Goal: Task Accomplishment & Management: Complete application form

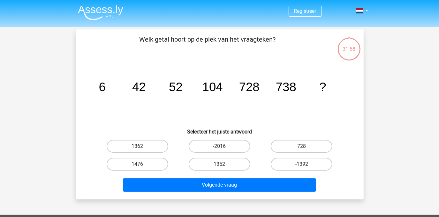
click at [107, 15] on img at bounding box center [100, 12] width 45 height 15
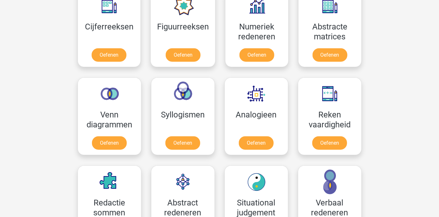
scroll to position [264, 0]
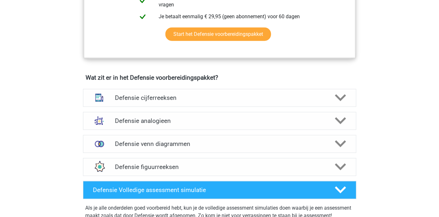
scroll to position [406, 0]
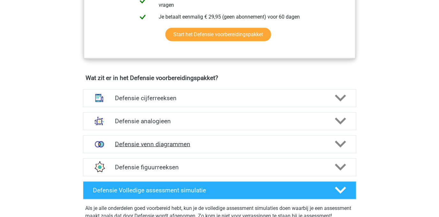
click at [162, 147] on h4 "Defensie venn diagrammen" at bounding box center [219, 143] width 209 height 7
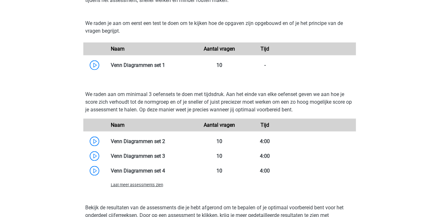
scroll to position [582, 0]
click at [165, 63] on link at bounding box center [165, 65] width 0 height 6
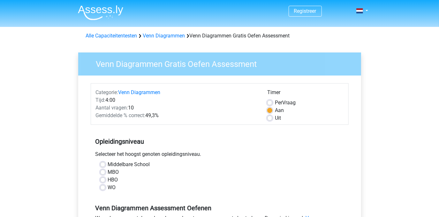
click at [108, 188] on label "WO" at bounding box center [112, 187] width 8 height 8
click at [103, 188] on input "WO" at bounding box center [102, 186] width 5 height 6
radio input "true"
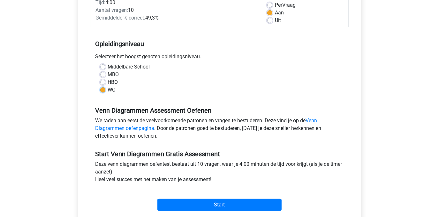
scroll to position [103, 0]
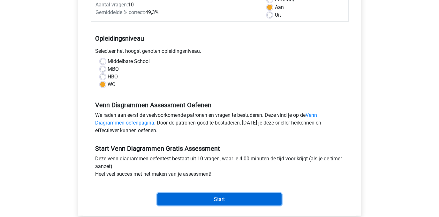
click at [191, 202] on input "Start" at bounding box center [219, 199] width 124 height 12
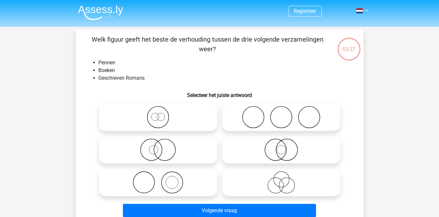
click at [167, 147] on icon at bounding box center [158, 149] width 113 height 22
click at [162, 146] on input "radio" at bounding box center [160, 144] width 4 height 4
radio input "true"
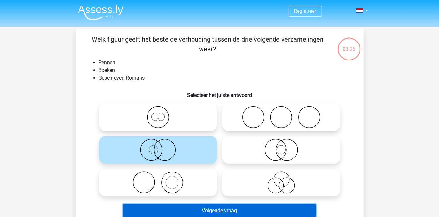
click at [212, 210] on button "Volgende vraag" at bounding box center [219, 209] width 193 height 13
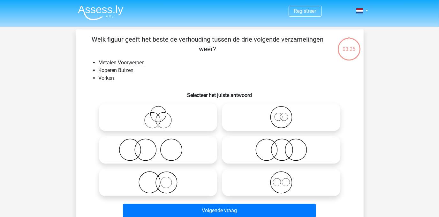
scroll to position [29, 0]
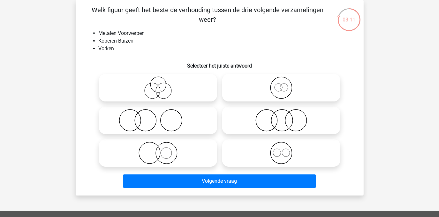
click at [278, 125] on icon at bounding box center [281, 120] width 113 height 22
click at [281, 117] on input "radio" at bounding box center [283, 115] width 4 height 4
radio input "true"
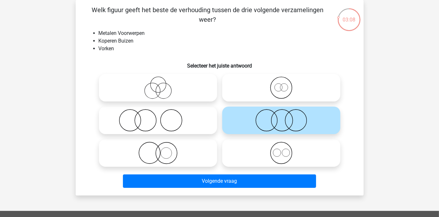
click at [296, 93] on icon at bounding box center [281, 87] width 113 height 22
click at [285, 84] on input "radio" at bounding box center [283, 82] width 4 height 4
radio input "true"
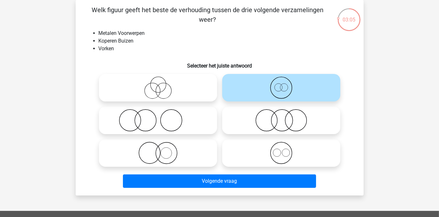
click at [279, 146] on icon at bounding box center [281, 152] width 113 height 22
click at [281, 146] on input "radio" at bounding box center [283, 147] width 4 height 4
radio input "true"
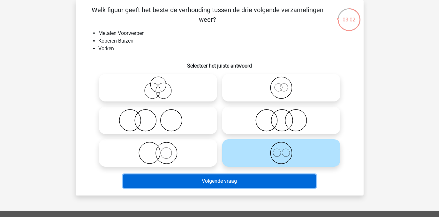
click at [223, 179] on button "Volgende vraag" at bounding box center [219, 180] width 193 height 13
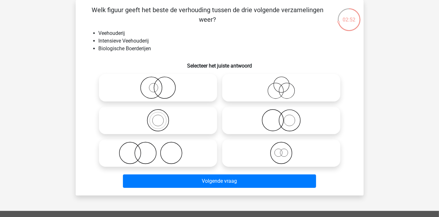
click at [166, 81] on icon at bounding box center [158, 87] width 113 height 22
click at [162, 81] on input "radio" at bounding box center [160, 82] width 4 height 4
radio input "true"
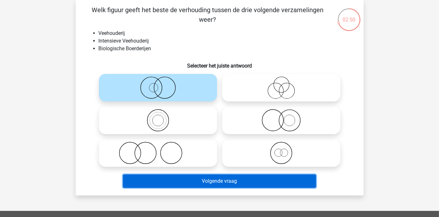
click at [225, 184] on button "Volgende vraag" at bounding box center [219, 180] width 193 height 13
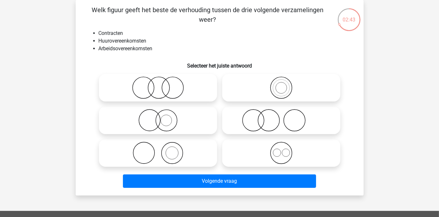
click at [280, 150] on icon at bounding box center [281, 152] width 113 height 22
click at [281, 149] on input "radio" at bounding box center [283, 147] width 4 height 4
radio input "true"
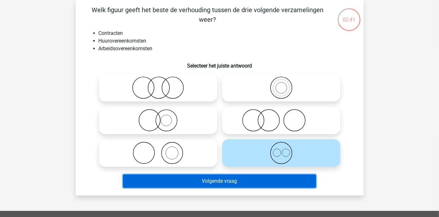
click at [232, 183] on button "Volgende vraag" at bounding box center [219, 180] width 193 height 13
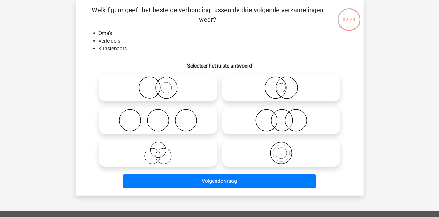
click at [175, 156] on icon at bounding box center [158, 152] width 113 height 22
click at [162, 149] on input "radio" at bounding box center [160, 147] width 4 height 4
radio input "true"
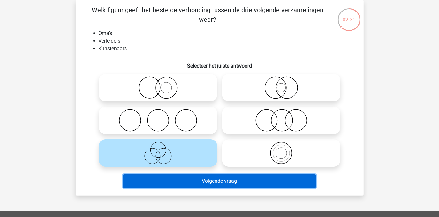
click at [218, 181] on button "Volgende vraag" at bounding box center [219, 180] width 193 height 13
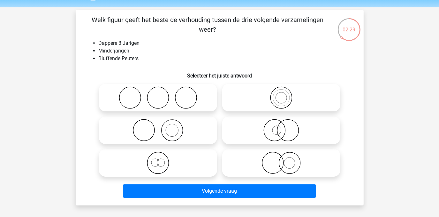
scroll to position [20, 0]
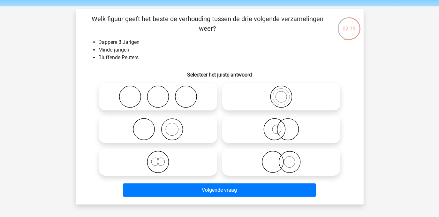
click at [185, 162] on icon at bounding box center [158, 161] width 113 height 22
click at [162, 158] on input "radio" at bounding box center [160, 156] width 4 height 4
radio input "true"
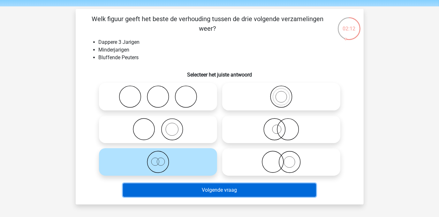
click at [225, 194] on button "Volgende vraag" at bounding box center [219, 189] width 193 height 13
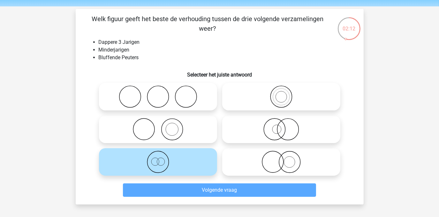
scroll to position [29, 0]
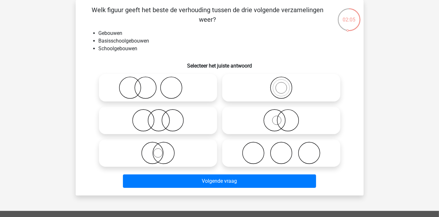
click at [292, 96] on icon at bounding box center [281, 87] width 113 height 22
click at [285, 84] on input "radio" at bounding box center [283, 82] width 4 height 4
radio input "true"
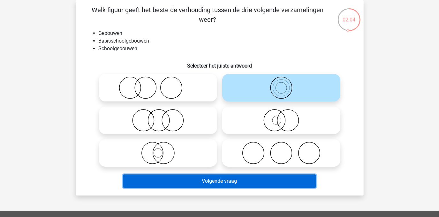
click at [243, 183] on button "Volgende vraag" at bounding box center [219, 180] width 193 height 13
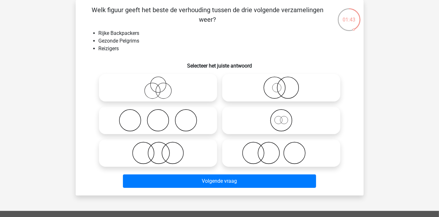
click at [278, 118] on icon at bounding box center [281, 120] width 113 height 22
click at [281, 117] on input "radio" at bounding box center [283, 115] width 4 height 4
radio input "true"
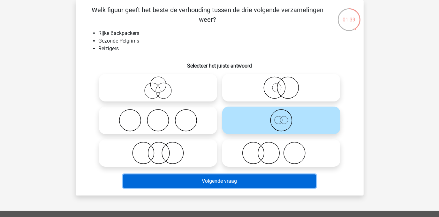
click at [214, 180] on button "Volgende vraag" at bounding box center [219, 180] width 193 height 13
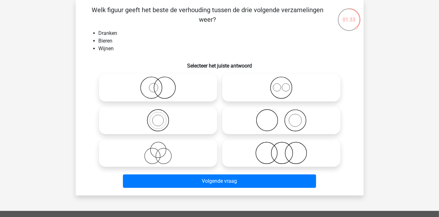
click at [275, 88] on icon at bounding box center [281, 87] width 113 height 22
click at [281, 84] on input "radio" at bounding box center [283, 82] width 4 height 4
radio input "true"
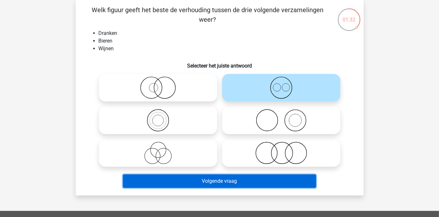
click at [225, 180] on button "Volgende vraag" at bounding box center [219, 180] width 193 height 13
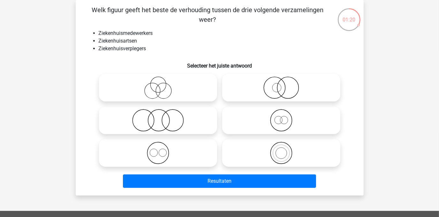
click at [194, 153] on icon at bounding box center [158, 152] width 113 height 22
click at [162, 149] on input "radio" at bounding box center [160, 147] width 4 height 4
radio input "true"
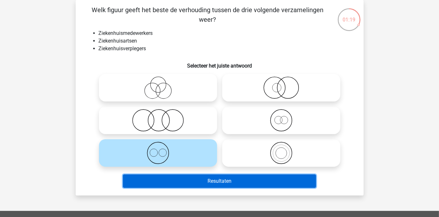
click at [231, 182] on button "Resultaten" at bounding box center [219, 180] width 193 height 13
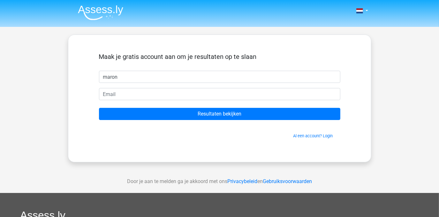
type input "maron"
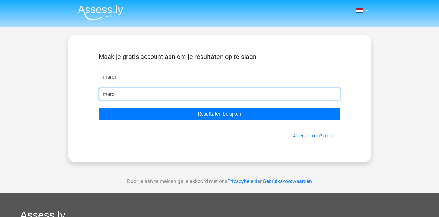
type input "[EMAIL_ADDRESS][DOMAIN_NAME]"
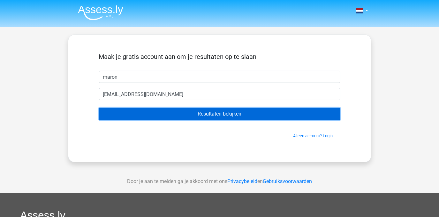
click at [198, 114] on input "Resultaten bekijken" at bounding box center [219, 114] width 241 height 12
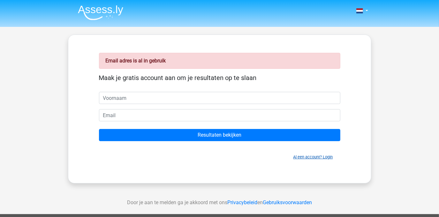
click at [300, 155] on link "Al een account? Login" at bounding box center [313, 156] width 40 height 5
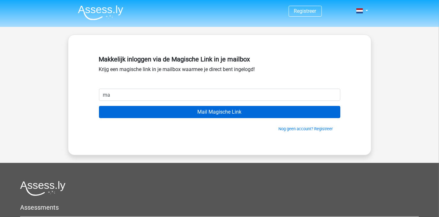
type input "[EMAIL_ADDRESS][DOMAIN_NAME]"
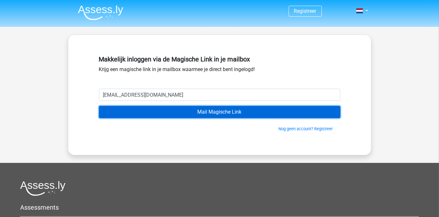
click at [221, 114] on input "Mail Magische Link" at bounding box center [219, 112] width 241 height 12
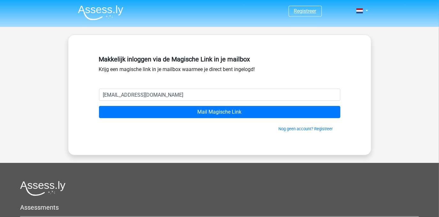
click at [301, 11] on link "Registreer" at bounding box center [305, 11] width 22 height 6
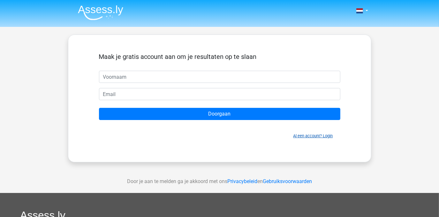
click at [308, 134] on link "Al een account? Login" at bounding box center [313, 135] width 40 height 5
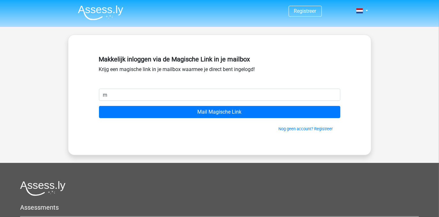
type input "[EMAIL_ADDRESS][DOMAIN_NAME]"
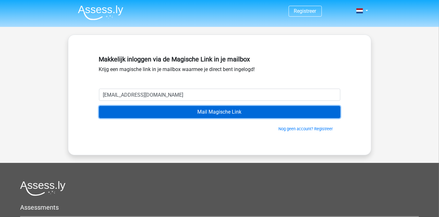
click at [202, 112] on input "Mail Magische Link" at bounding box center [219, 112] width 241 height 12
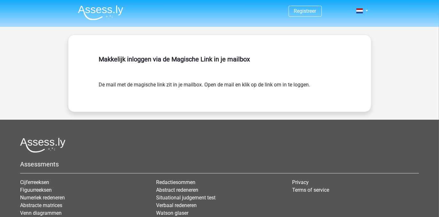
click at [104, 7] on img at bounding box center [100, 12] width 45 height 15
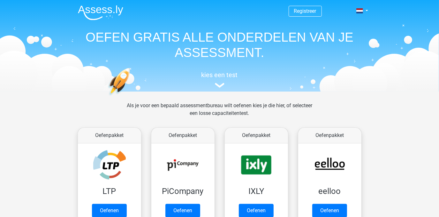
click at [104, 7] on img at bounding box center [100, 12] width 45 height 15
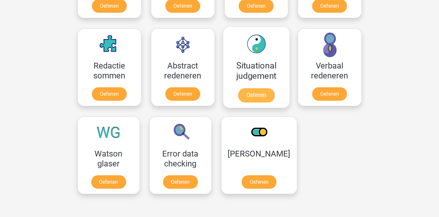
scroll to position [444, 0]
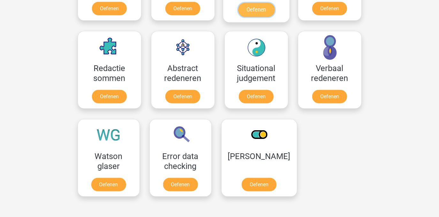
click at [256, 9] on link "Oefenen" at bounding box center [256, 10] width 36 height 14
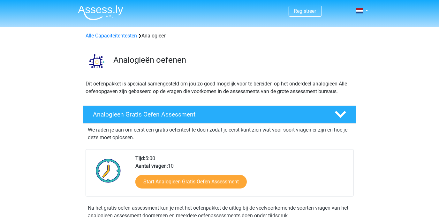
click at [309, 18] on nav "Registreer Nederlands English" at bounding box center [220, 11] width 294 height 21
click at [311, 11] on link "Registreer" at bounding box center [305, 11] width 22 height 6
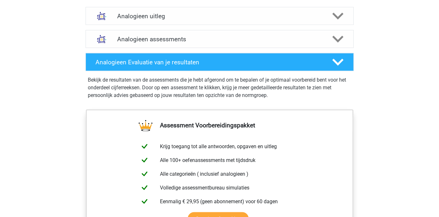
scroll to position [592, 0]
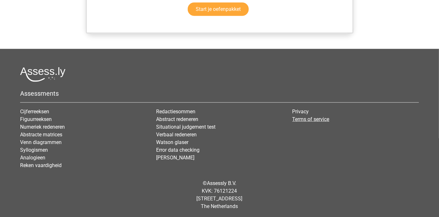
click at [305, 121] on link "Terms of service" at bounding box center [311, 119] width 37 height 6
click at [298, 108] on link "Privacy" at bounding box center [301, 111] width 17 height 6
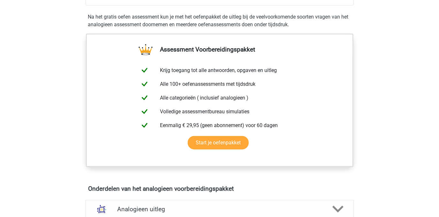
scroll to position [0, 0]
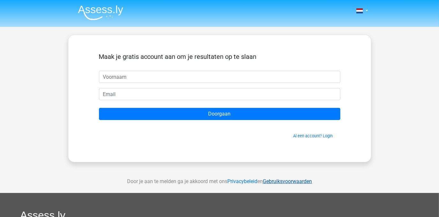
click at [285, 179] on link "Gebruiksvoorwaarden" at bounding box center [287, 181] width 49 height 6
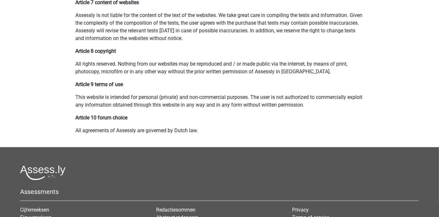
scroll to position [283, 0]
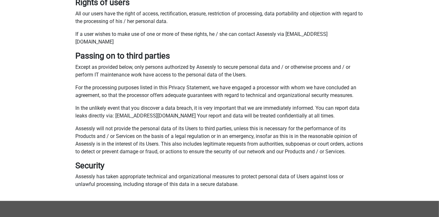
scroll to position [464, 0]
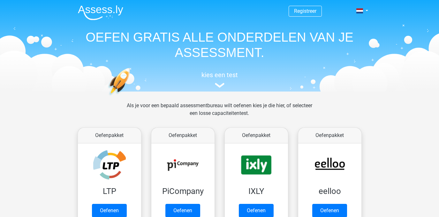
scroll to position [444, 0]
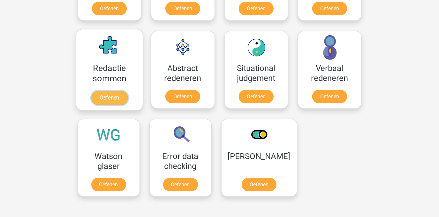
click at [99, 91] on link "Oefenen" at bounding box center [109, 98] width 36 height 14
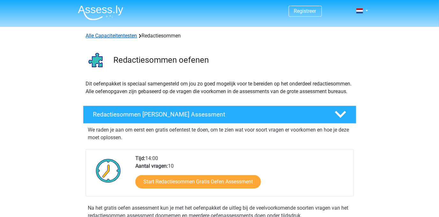
click at [115, 35] on link "Alle Capaciteitentesten" at bounding box center [111, 36] width 51 height 6
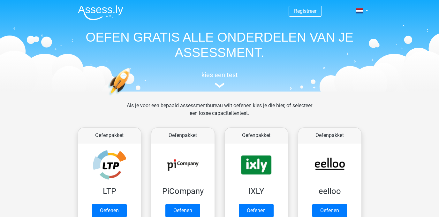
scroll to position [271, 0]
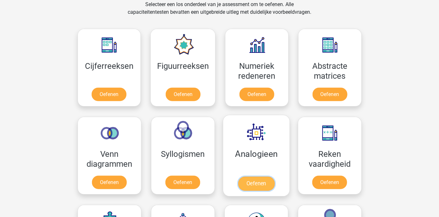
click at [238, 176] on link "Oefenen" at bounding box center [256, 183] width 36 height 14
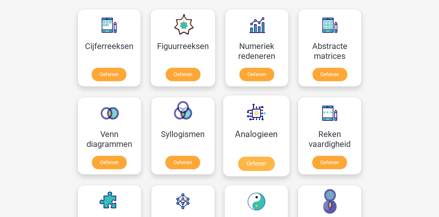
scroll to position [293, 0]
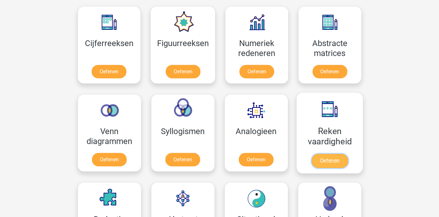
click at [332, 154] on link "Oefenen" at bounding box center [329, 161] width 36 height 14
click at [151, 82] on div "Figuurreeksen Oefenen" at bounding box center [183, 45] width 75 height 88
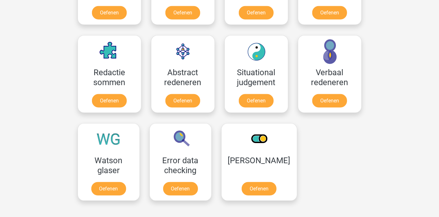
scroll to position [439, 0]
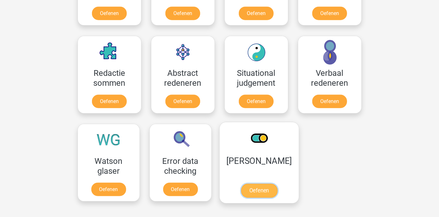
click at [258, 189] on link "Oefenen" at bounding box center [259, 190] width 36 height 14
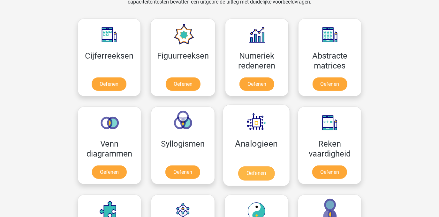
scroll to position [280, 0]
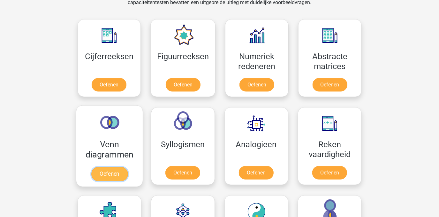
click at [111, 167] on link "Oefenen" at bounding box center [109, 174] width 36 height 14
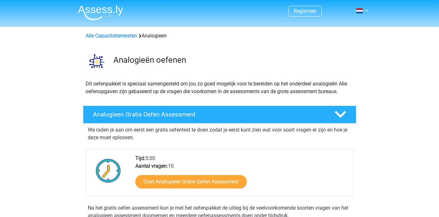
scroll to position [0, 0]
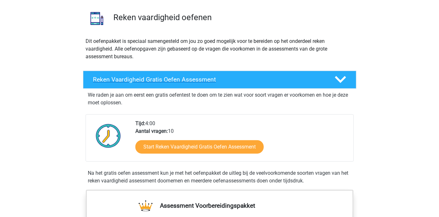
scroll to position [43, 0]
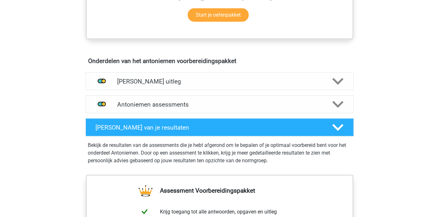
scroll to position [327, 0]
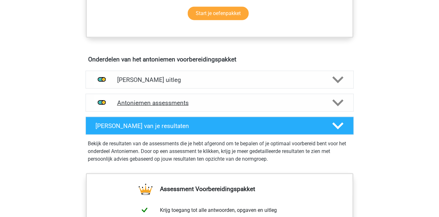
click at [192, 98] on div "Antoniemen assessments" at bounding box center [220, 103] width 268 height 18
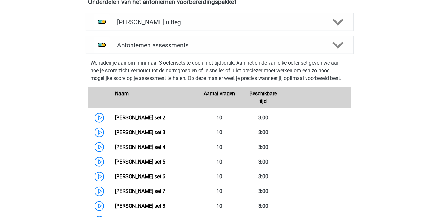
scroll to position [413, 0]
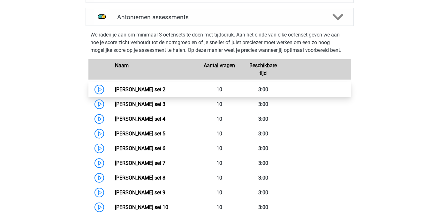
click at [144, 86] on link "Antoniemen set 2" at bounding box center [140, 89] width 50 height 6
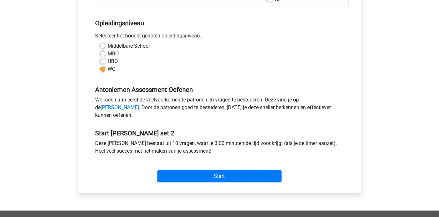
scroll to position [119, 0]
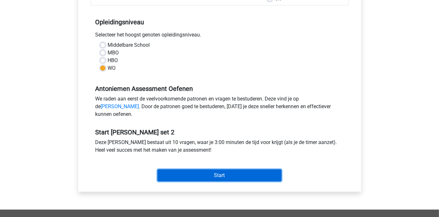
click at [205, 181] on input "Start" at bounding box center [219, 175] width 124 height 12
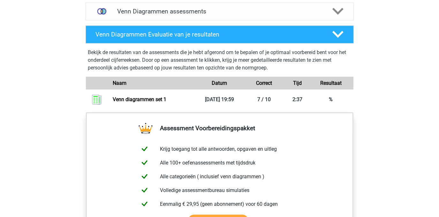
scroll to position [418, 0]
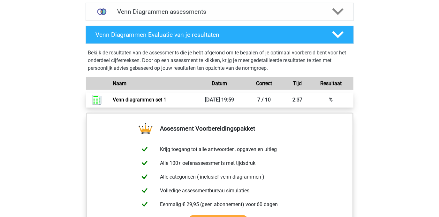
click at [141, 103] on link "Venn diagrammen set 1" at bounding box center [140, 99] width 54 height 6
click at [124, 101] on link "Venn diagrammen set 1" at bounding box center [140, 99] width 54 height 6
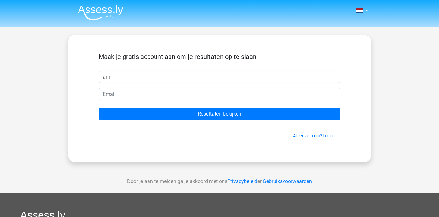
type input "a"
type input "Maro"
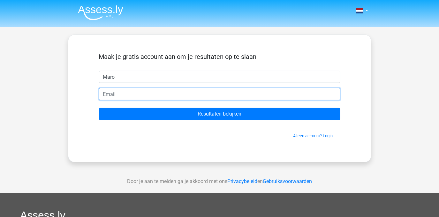
click at [103, 94] on input "email" at bounding box center [219, 94] width 241 height 12
type input "[EMAIL_ADDRESS][DOMAIN_NAME]"
click at [146, 93] on input "maronroos@gmail.com" at bounding box center [219, 94] width 241 height 12
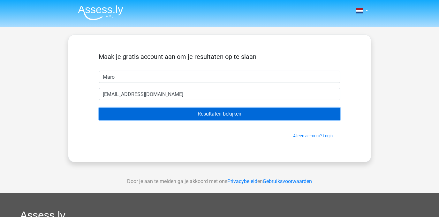
click at [184, 111] on input "Resultaten bekijken" at bounding box center [219, 114] width 241 height 12
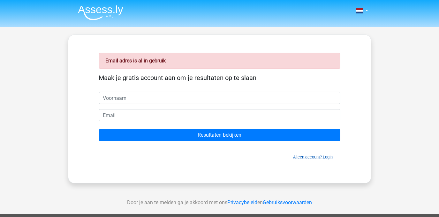
click at [305, 155] on link "Al een account? Login" at bounding box center [313, 156] width 40 height 5
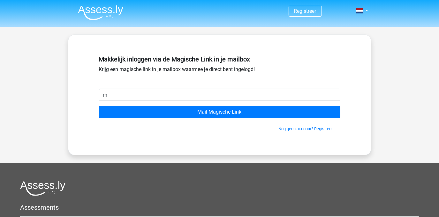
type input "[EMAIL_ADDRESS][DOMAIN_NAME]"
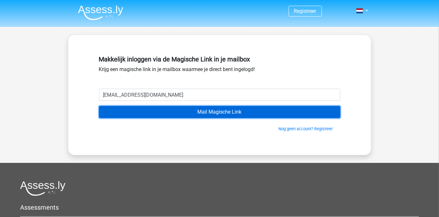
click at [218, 107] on input "Mail Magische Link" at bounding box center [219, 112] width 241 height 12
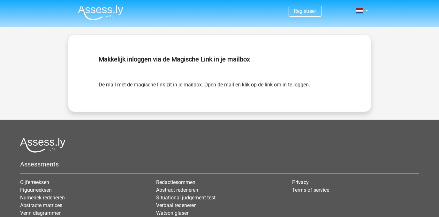
click at [218, 107] on div "Makkelijk inloggen via de Magische Link in je mailbox De mail met de magische l…" at bounding box center [219, 72] width 303 height 77
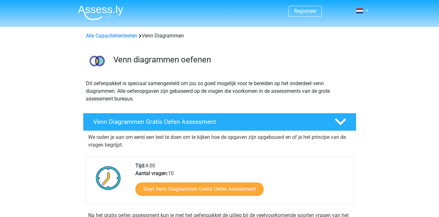
scroll to position [418, 0]
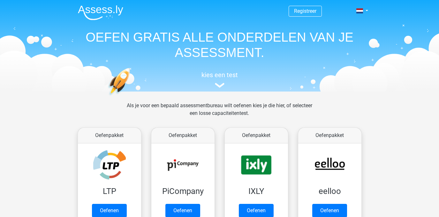
scroll to position [280, 0]
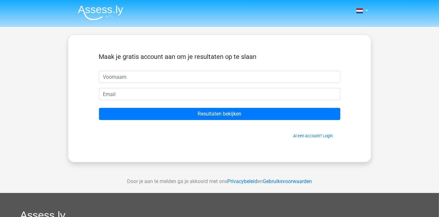
click at [142, 77] on input "text" at bounding box center [219, 77] width 241 height 12
type input "Maro"
type input "[EMAIL_ADDRESS][DOMAIN_NAME]"
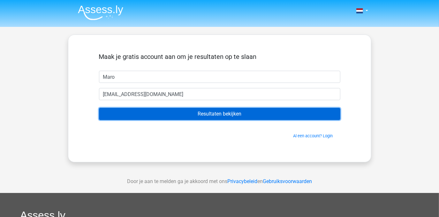
click at [157, 109] on input "Resultaten bekijken" at bounding box center [219, 114] width 241 height 12
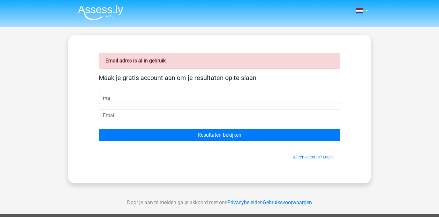
click at [123, 95] on input "ma" at bounding box center [219, 98] width 241 height 12
type input "maron"
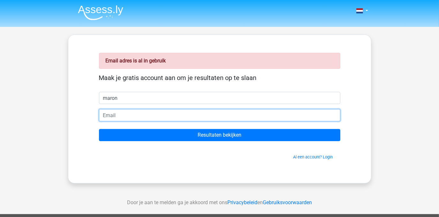
click at [106, 117] on input "email" at bounding box center [219, 115] width 241 height 12
click at [99, 129] on input "Resultaten bekijken" at bounding box center [219, 135] width 241 height 12
type input "maronrooss@gmail.com"
click at [99, 129] on input "Resultaten bekijken" at bounding box center [219, 135] width 241 height 12
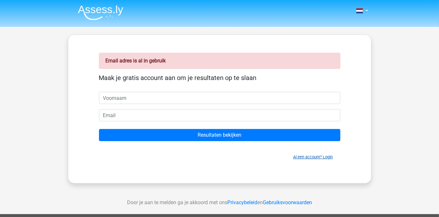
click at [314, 157] on link "Al een account? Login" at bounding box center [313, 156] width 40 height 5
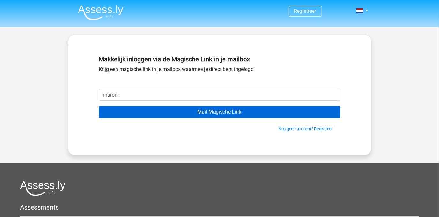
type input "maronrooss@gmail.com"
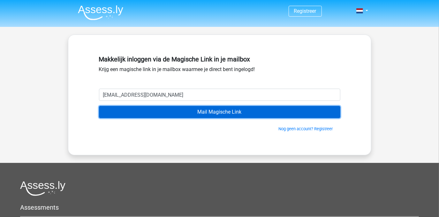
click at [196, 114] on input "Mail Magische Link" at bounding box center [219, 112] width 241 height 12
